Goal: Task Accomplishment & Management: Complete application form

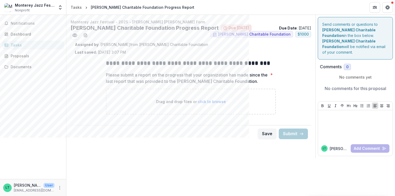
click at [206, 102] on span "click to browse" at bounding box center [212, 101] width 28 height 5
type input "**********"
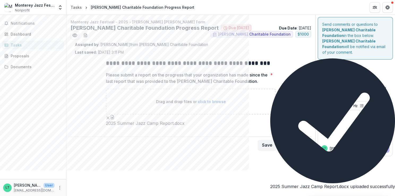
click at [277, 195] on icon "Close" at bounding box center [274, 198] width 6 height 6
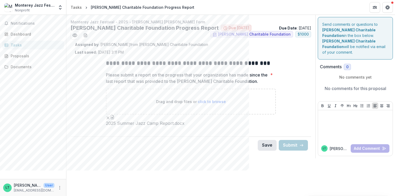
click at [266, 151] on button "Save" at bounding box center [267, 145] width 19 height 11
click at [162, 126] on ul "2025 Summer Jazz Camp Report.docx" at bounding box center [191, 120] width 170 height 11
click at [175, 126] on div "2025 Summer Jazz Camp Report.docx" at bounding box center [191, 120] width 170 height 11
click at [265, 151] on button "Save" at bounding box center [267, 145] width 19 height 11
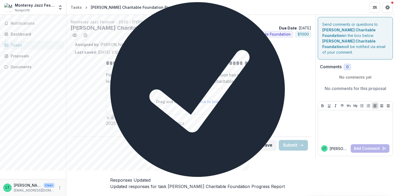
click at [110, 195] on icon "Close" at bounding box center [110, 195] width 0 height 0
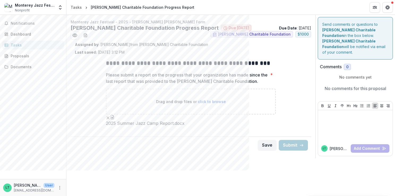
click at [114, 126] on span "2025 Summer Jazz Camp Report.docx" at bounding box center [145, 123] width 79 height 5
click at [85, 35] on icon "download-word-button" at bounding box center [85, 35] width 4 height 4
click at [114, 126] on span "2025 Summer Jazz Camp Report.docx" at bounding box center [145, 123] width 79 height 5
click at [115, 119] on button "button" at bounding box center [112, 117] width 4 height 4
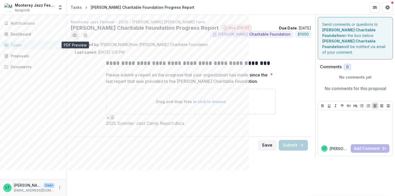
click at [76, 37] on icon "Preview caf16545-fc02-41f0-b49f-445d27266500.pdf" at bounding box center [74, 35] width 5 height 5
click at [190, 126] on ul "2025 Summer Jazz Camp Report.docx" at bounding box center [191, 120] width 170 height 11
click at [25, 55] on div "Proposals" at bounding box center [35, 56] width 49 height 6
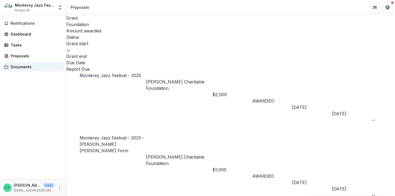
click at [18, 67] on div "Documents" at bounding box center [35, 67] width 49 height 6
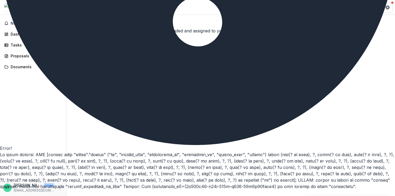
click at [0, 195] on button "Close" at bounding box center [0, 195] width 0 height 0
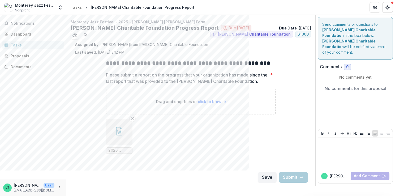
click at [274, 149] on ul "2025 Summer Jazz Camp Report.docx" at bounding box center [191, 136] width 170 height 35
click at [151, 194] on div "**********" at bounding box center [230, 105] width 329 height 181
click at [264, 177] on button "Save" at bounding box center [267, 177] width 19 height 11
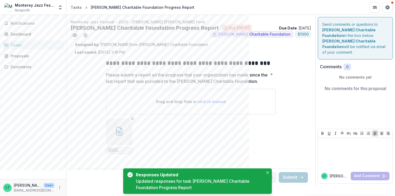
click at [318, 189] on div "**********" at bounding box center [230, 105] width 329 height 181
click at [268, 173] on icon "Close" at bounding box center [268, 172] width 3 height 3
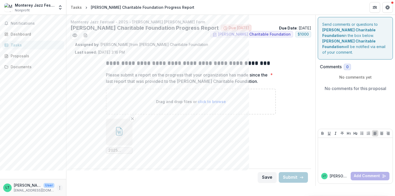
click at [60, 189] on icon "More" at bounding box center [60, 188] width 4 height 4
click at [331, 146] on div at bounding box center [356, 153] width 70 height 27
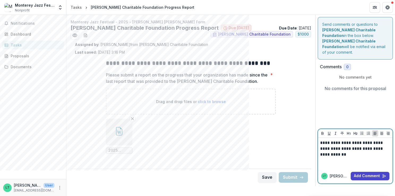
click at [340, 148] on p "**********" at bounding box center [356, 149] width 71 height 18
click at [383, 157] on p "**********" at bounding box center [356, 149] width 71 height 18
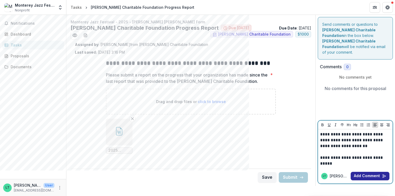
click at [381, 176] on button "Add Comment" at bounding box center [370, 176] width 39 height 9
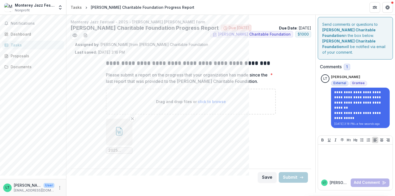
click at [297, 187] on div "**********" at bounding box center [190, 104] width 249 height 178
click at [389, 7] on icon "Get Help" at bounding box center [388, 7] width 4 height 4
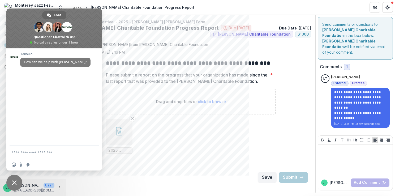
click at [35, 151] on textarea "Compose your message..." at bounding box center [49, 152] width 74 height 13
click at [17, 184] on span "Close chat" at bounding box center [14, 183] width 16 height 16
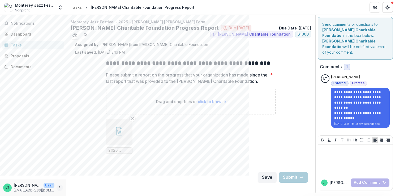
click at [60, 189] on icon "More" at bounding box center [60, 188] width 4 height 4
click at [88, 187] on button "Logout" at bounding box center [94, 185] width 57 height 9
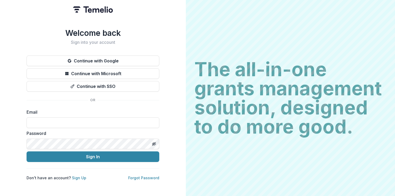
type input "**********"
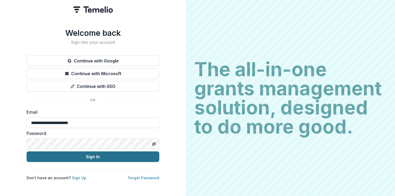
click at [97, 157] on button "Sign In" at bounding box center [93, 156] width 133 height 11
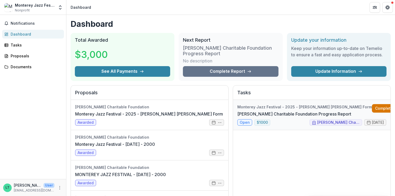
click at [372, 107] on link "Complete" at bounding box center [387, 108] width 31 height 9
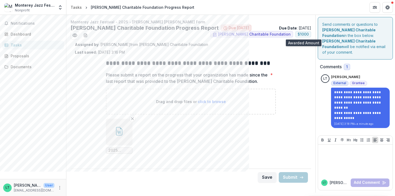
click at [302, 33] on span "$ 1000" at bounding box center [303, 34] width 11 height 5
